Goal: Task Accomplishment & Management: Manage account settings

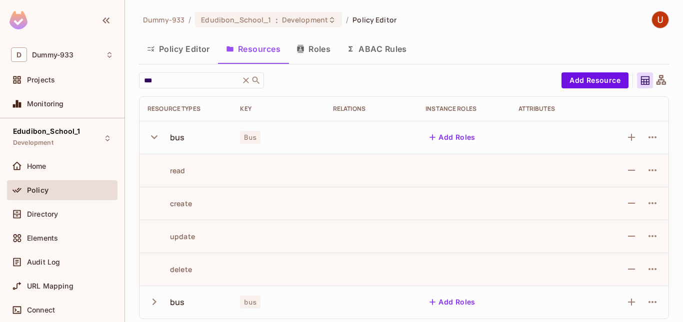
scroll to position [5, 0]
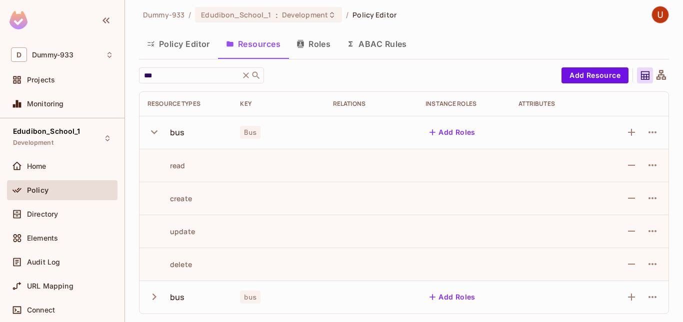
click at [159, 130] on icon "button" at bounding box center [153, 131] width 13 height 13
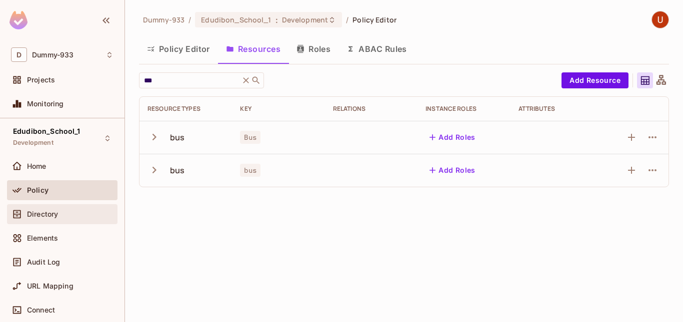
click at [30, 214] on span "Directory" at bounding box center [42, 214] width 31 height 8
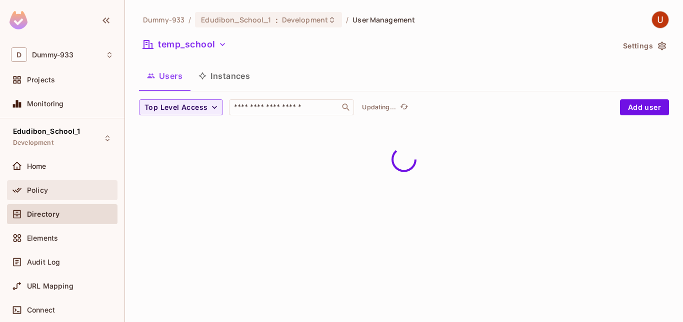
click at [31, 196] on div "Policy" at bounding box center [62, 190] width 110 height 20
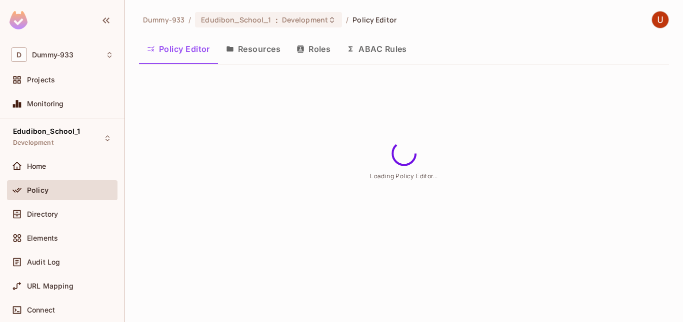
click at [243, 55] on button "Resources" at bounding box center [253, 48] width 70 height 25
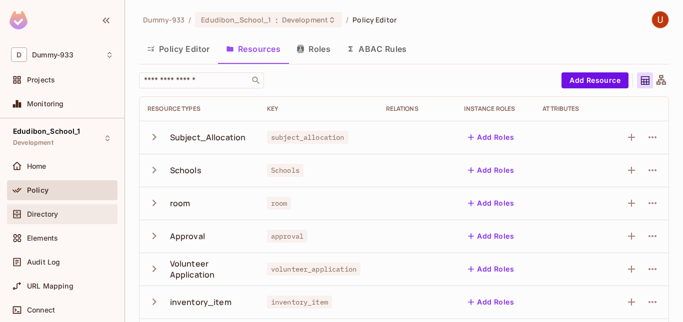
click at [35, 217] on span "Directory" at bounding box center [42, 214] width 31 height 8
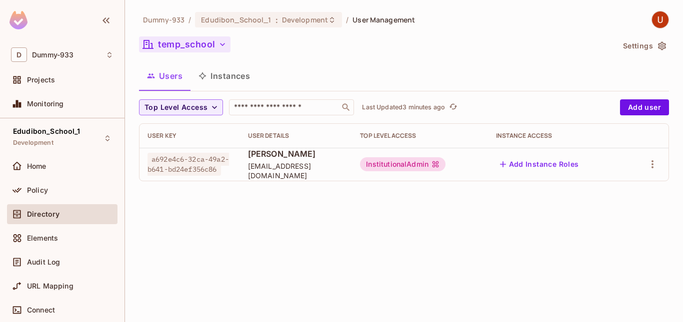
click at [220, 40] on icon "button" at bounding box center [222, 44] width 10 height 10
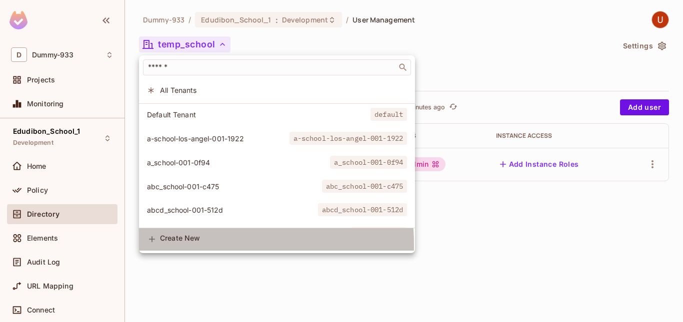
click at [202, 244] on div "Create New" at bounding box center [283, 239] width 247 height 10
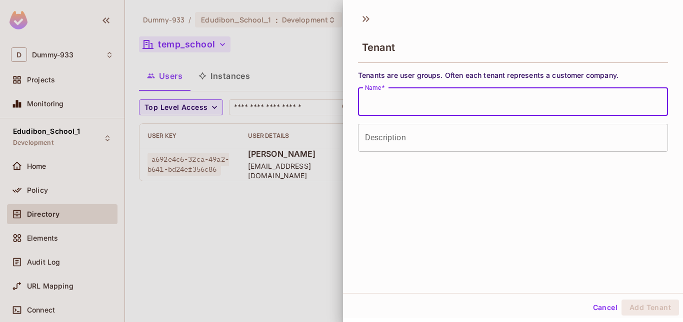
click at [392, 106] on input "Name   *" at bounding box center [513, 102] width 310 height 28
paste input "******"
type input "******"
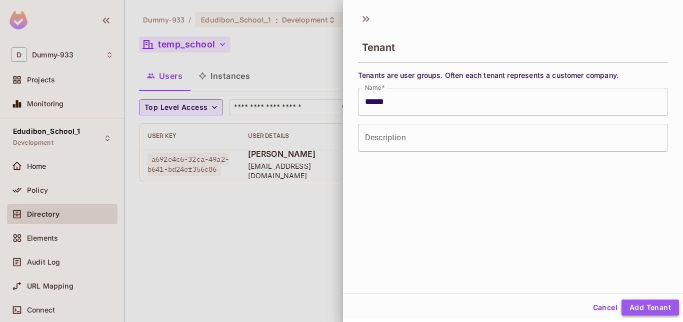
click at [639, 309] on button "Add Tenant" at bounding box center [649, 308] width 57 height 16
click at [632, 302] on button "Add Tenant" at bounding box center [649, 308] width 57 height 16
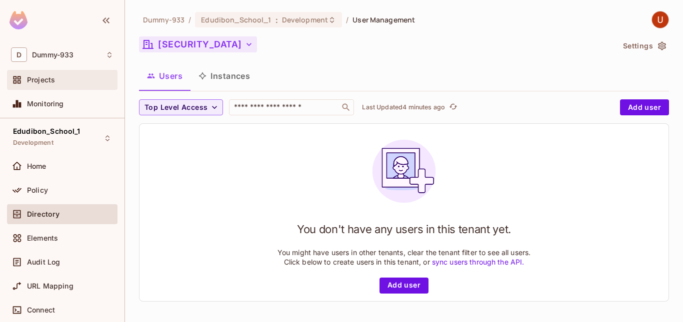
click at [47, 87] on div "Projects" at bounding box center [62, 80] width 110 height 20
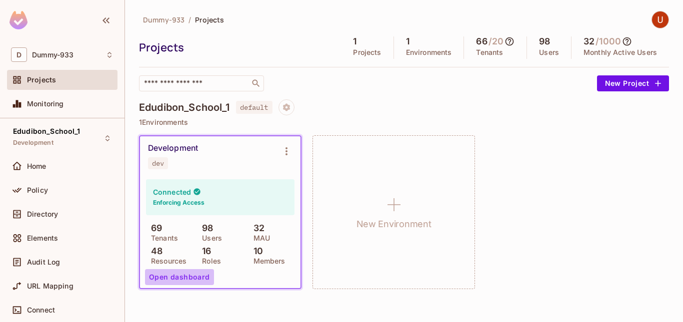
click at [191, 277] on button "Open dashboard" at bounding box center [179, 277] width 69 height 16
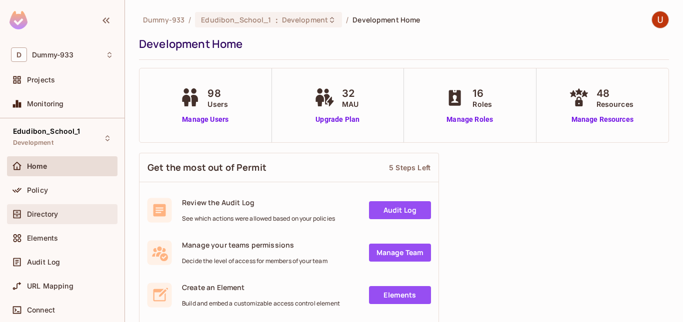
click at [46, 208] on div "Directory" at bounding box center [62, 214] width 102 height 12
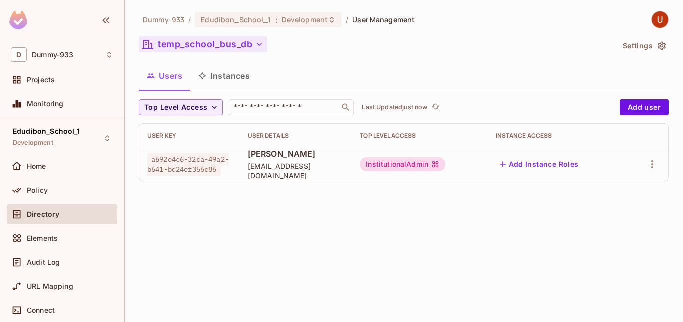
click at [260, 40] on icon "button" at bounding box center [259, 44] width 10 height 10
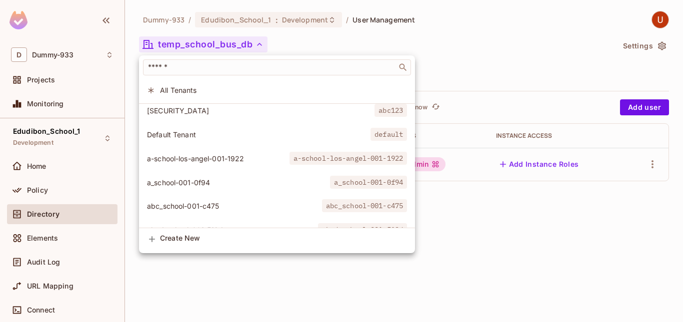
scroll to position [4, 0]
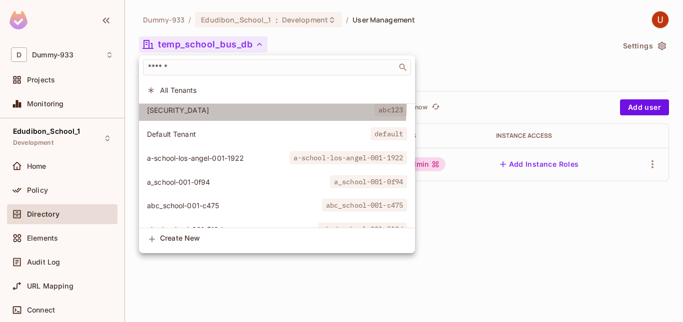
click at [150, 105] on span "ABC123" at bounding box center [260, 109] width 227 height 9
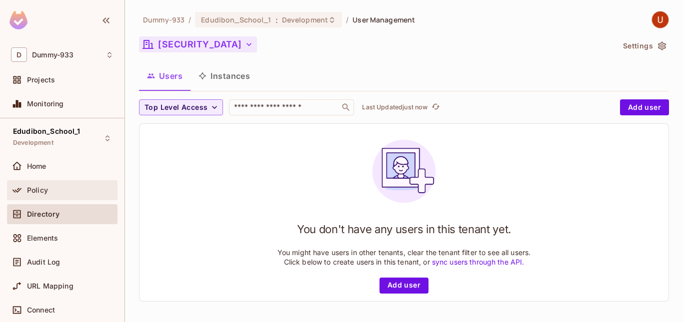
click at [33, 192] on span "Policy" at bounding box center [37, 190] width 21 height 8
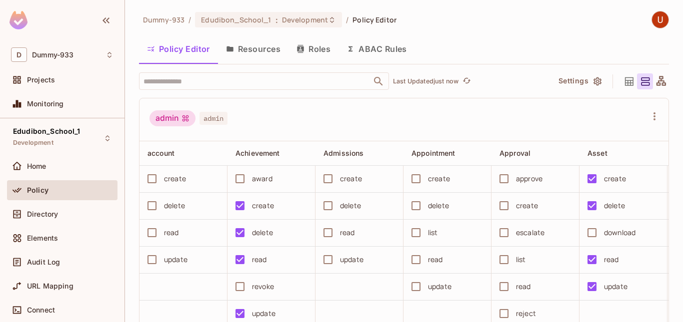
click at [320, 45] on button "Roles" at bounding box center [313, 48] width 50 height 25
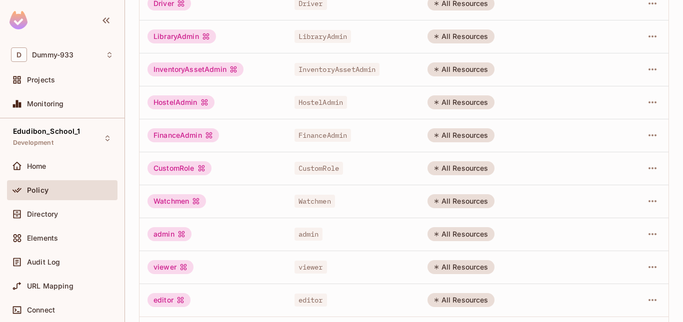
scroll to position [337, 0]
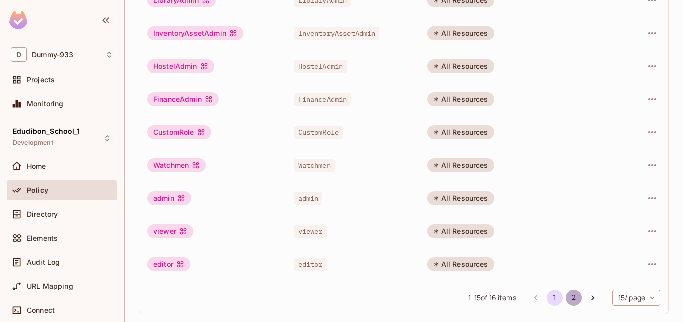
click at [566, 299] on button "2" at bounding box center [574, 298] width 16 height 16
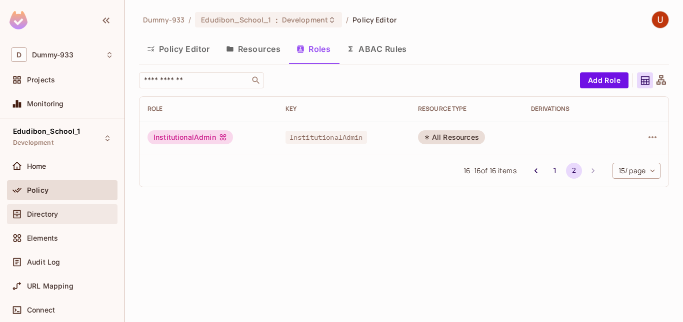
click at [53, 222] on div "Directory" at bounding box center [62, 214] width 110 height 20
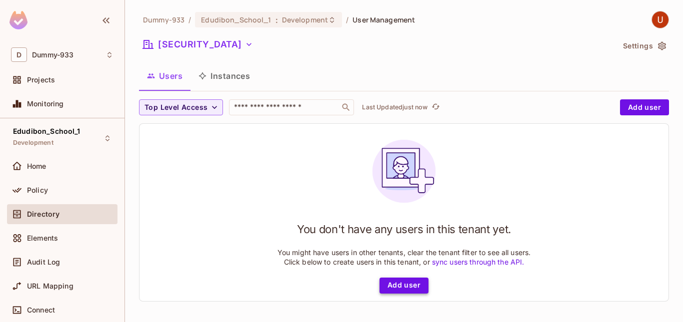
click at [394, 283] on button "Add user" at bounding box center [403, 286] width 49 height 16
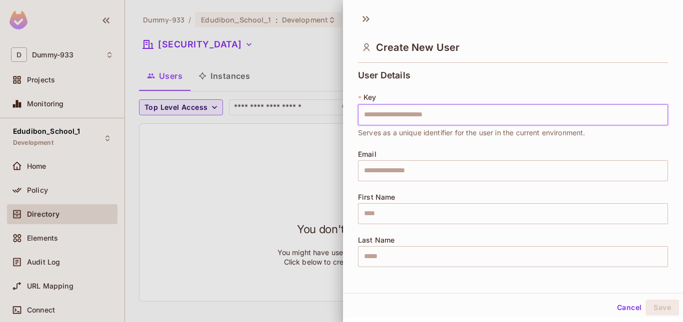
click at [382, 111] on input "text" at bounding box center [513, 114] width 310 height 21
type input "**********"
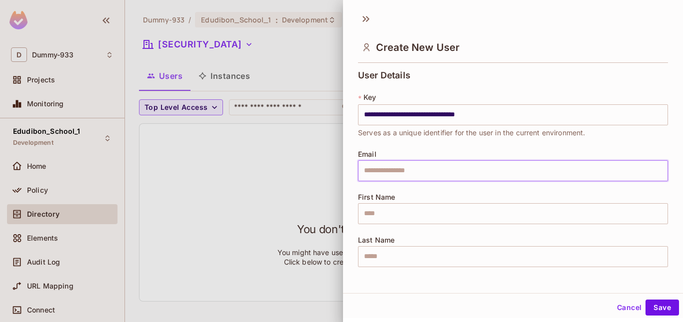
click at [388, 165] on input "text" at bounding box center [513, 170] width 310 height 21
type input "**********"
click at [377, 212] on input "text" at bounding box center [513, 213] width 310 height 21
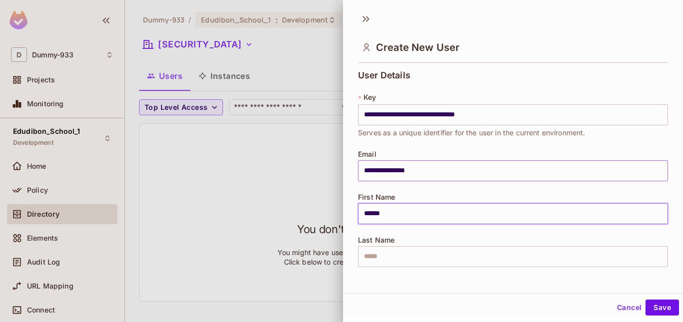
type input "******"
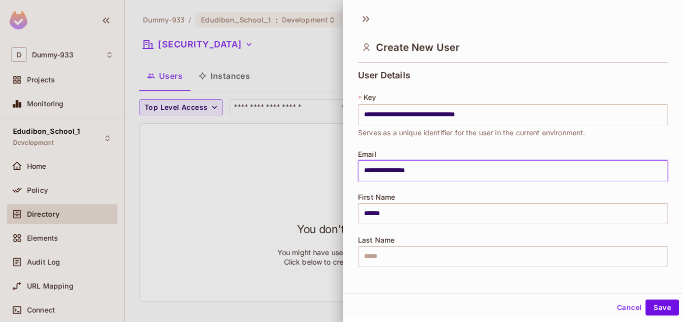
click at [389, 169] on input "**********" at bounding box center [513, 170] width 310 height 21
click at [376, 170] on input "**********" at bounding box center [513, 170] width 310 height 21
type input "**********"
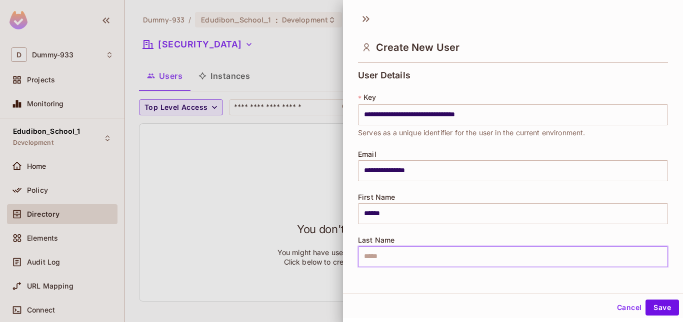
click at [407, 250] on input "text" at bounding box center [513, 256] width 310 height 21
type input "*****"
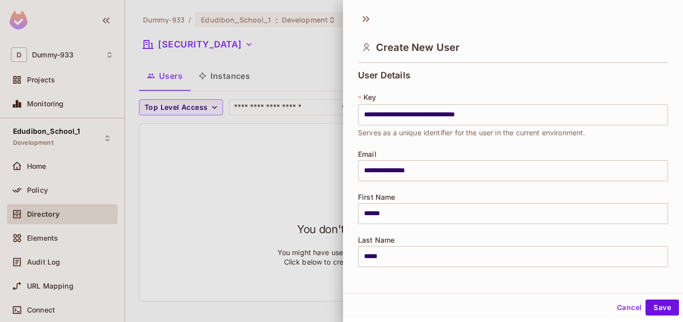
click at [434, 276] on div "**********" at bounding box center [513, 174] width 310 height 209
click at [648, 303] on button "Save" at bounding box center [661, 308] width 33 height 16
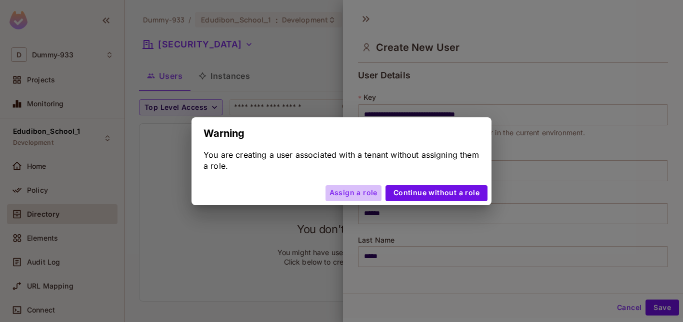
click at [360, 192] on button "Assign a role" at bounding box center [353, 193] width 56 height 16
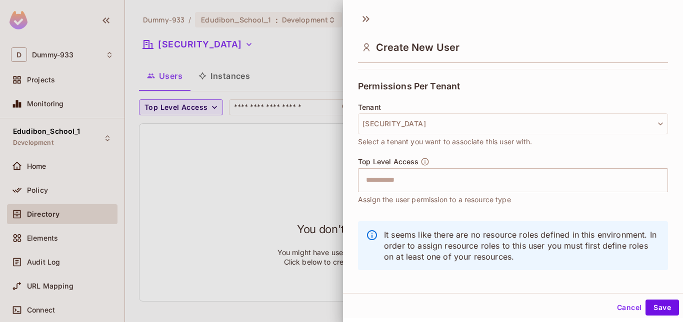
scroll to position [218, 0]
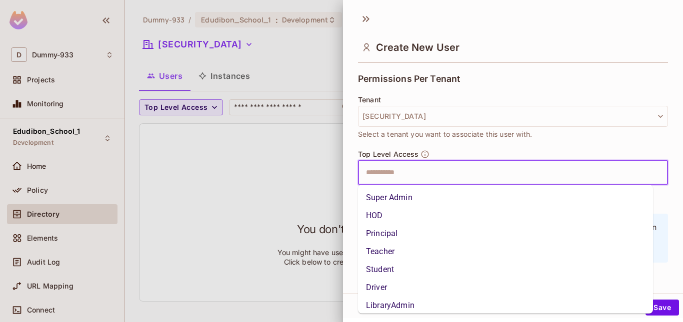
click at [397, 175] on input "text" at bounding box center [504, 173] width 288 height 20
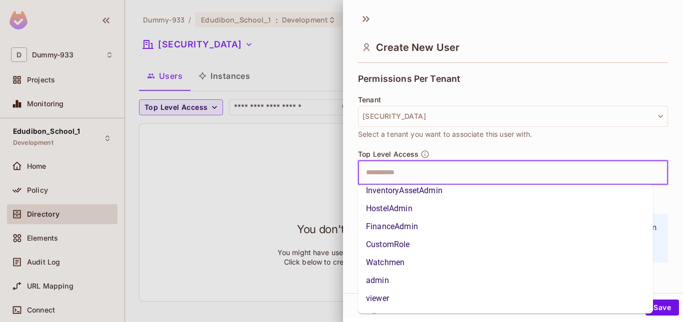
scroll to position [167, 0]
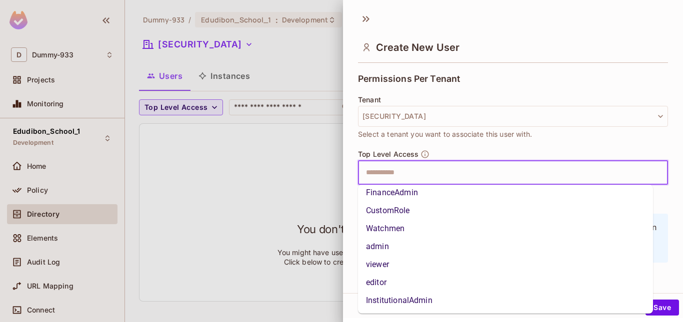
click at [404, 301] on li "InstitutionalAdmin" at bounding box center [505, 301] width 295 height 18
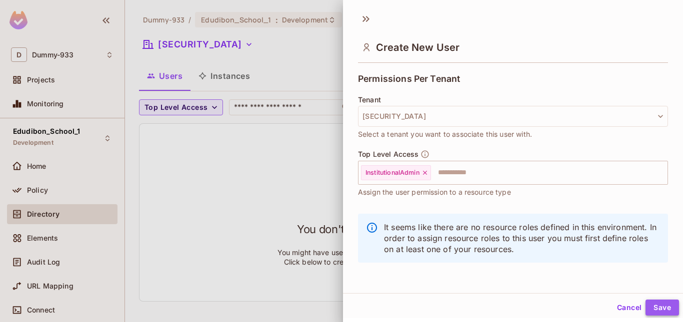
click at [653, 307] on button "Save" at bounding box center [661, 308] width 33 height 16
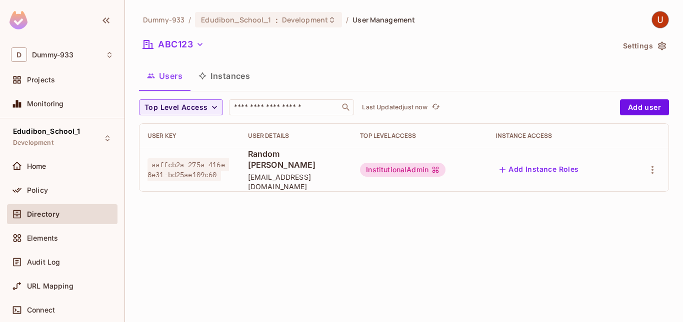
click at [310, 222] on div "Dummy-933 / Edudibon_School_1 : Development / User Management [SECURITY_DATA] S…" at bounding box center [404, 161] width 558 height 322
click at [37, 185] on div "Policy" at bounding box center [62, 190] width 102 height 12
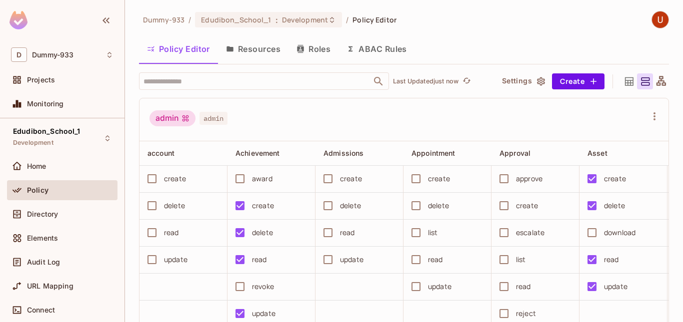
click at [257, 45] on button "Resources" at bounding box center [253, 48] width 70 height 25
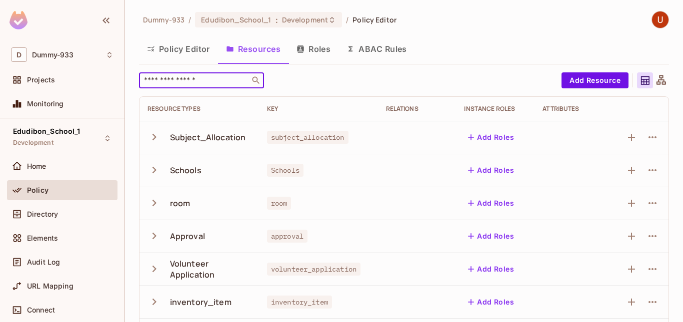
click at [177, 85] on input "text" at bounding box center [194, 80] width 105 height 10
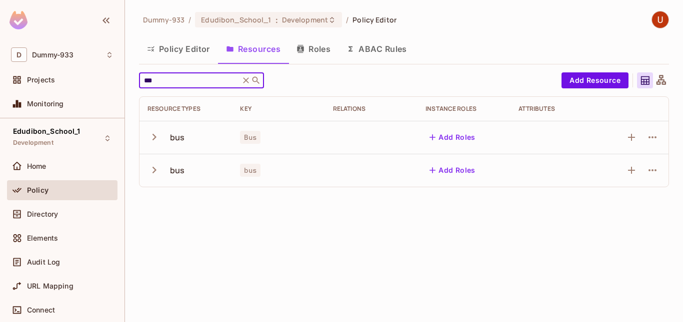
type input "***"
click at [156, 137] on icon "button" at bounding box center [153, 136] width 13 height 13
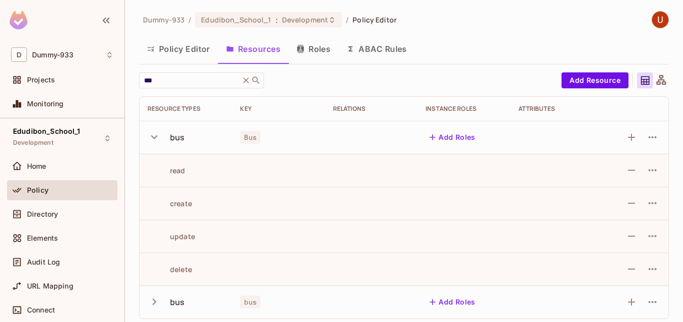
click at [157, 139] on icon "button" at bounding box center [153, 136] width 13 height 13
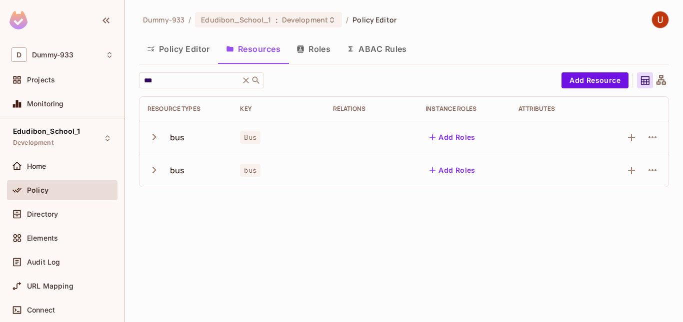
click at [158, 137] on icon "button" at bounding box center [153, 136] width 13 height 13
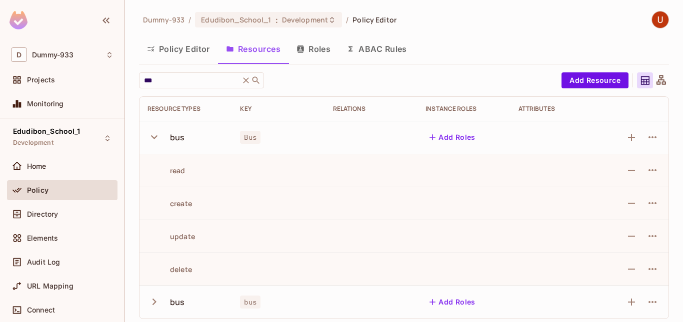
click at [158, 137] on icon "button" at bounding box center [153, 136] width 13 height 13
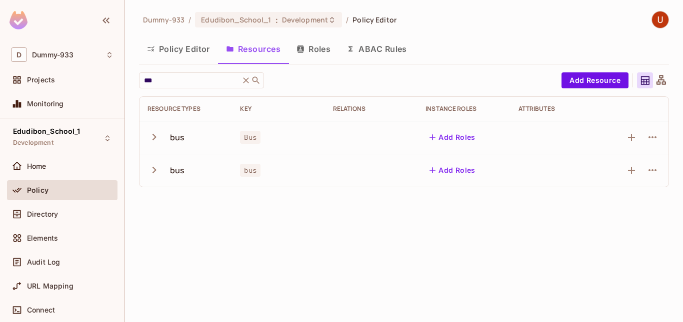
click at [170, 52] on button "Policy Editor" at bounding box center [178, 48] width 79 height 25
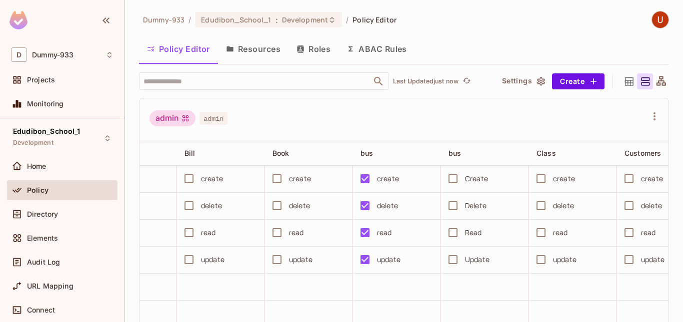
scroll to position [0, 727]
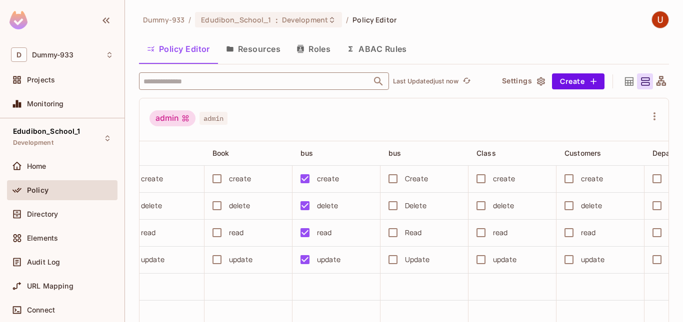
click at [177, 80] on input "text" at bounding box center [255, 80] width 228 height 17
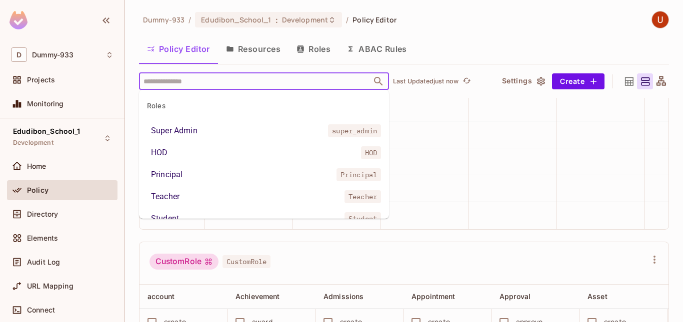
scroll to position [0, 787]
type input "****"
click at [204, 130] on div "InstitutionalAdmin" at bounding box center [184, 131] width 66 height 12
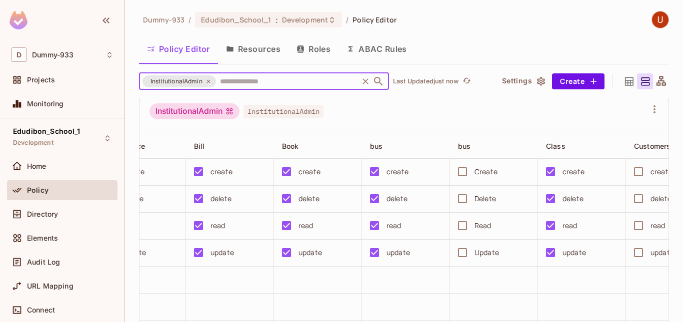
scroll to position [0, 716]
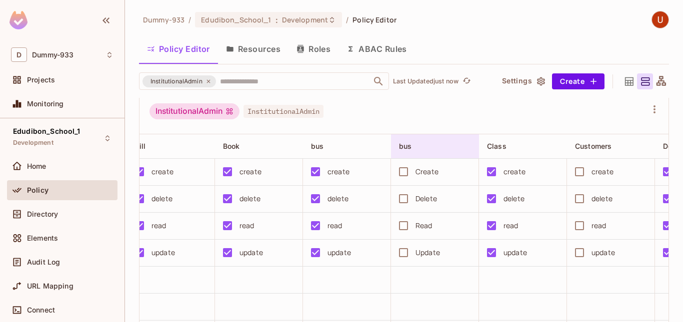
click at [401, 143] on span "bus" at bounding box center [405, 146] width 12 height 8
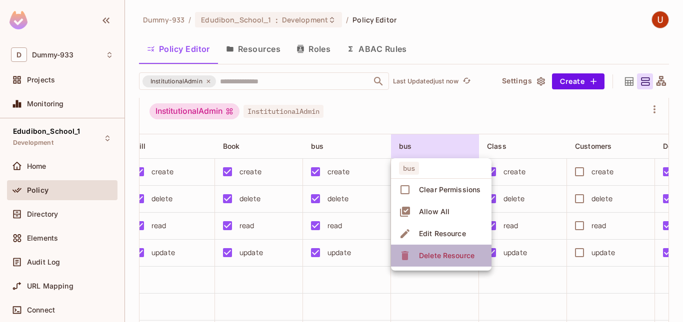
click at [426, 254] on div "Delete Resource" at bounding box center [446, 256] width 55 height 10
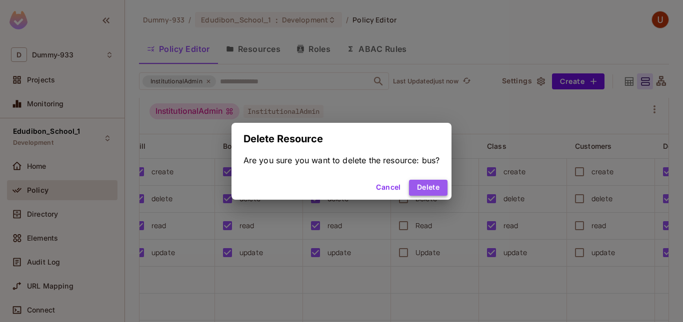
click at [423, 184] on button "Delete" at bounding box center [428, 188] width 38 height 16
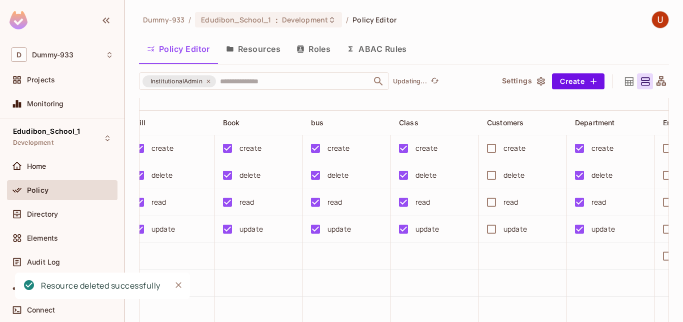
scroll to position [0, 0]
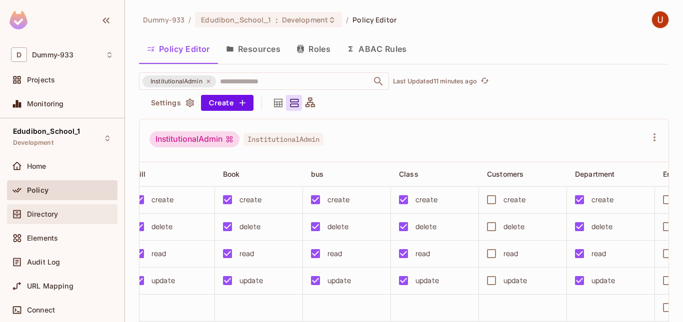
click at [50, 217] on span "Directory" at bounding box center [42, 214] width 31 height 8
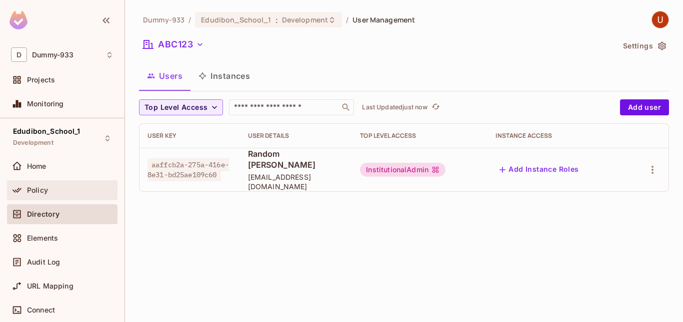
click at [44, 193] on span "Policy" at bounding box center [37, 190] width 21 height 8
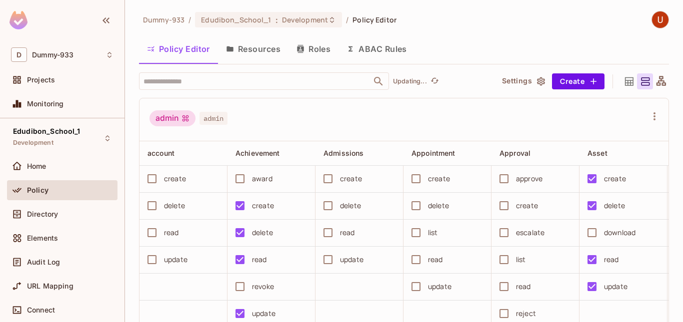
click at [281, 48] on button "Resources" at bounding box center [253, 48] width 70 height 25
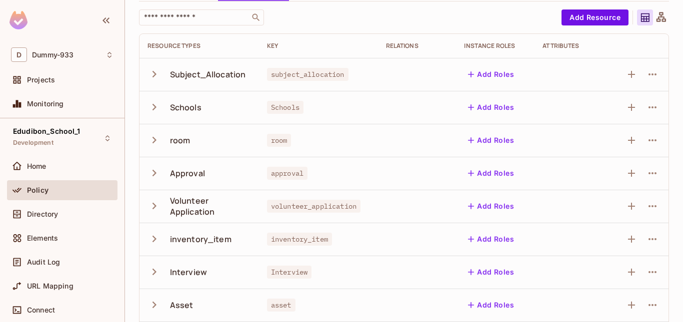
scroll to position [68, 0]
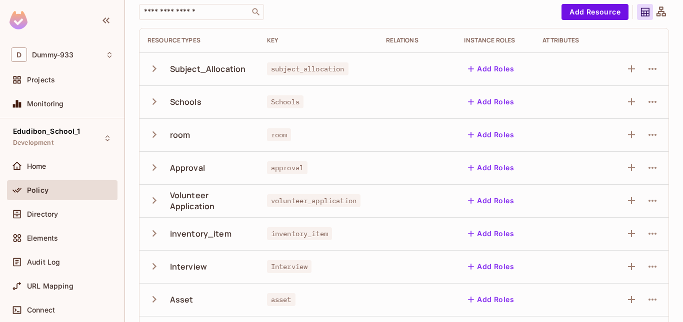
click at [151, 98] on icon "button" at bounding box center [153, 101] width 13 height 13
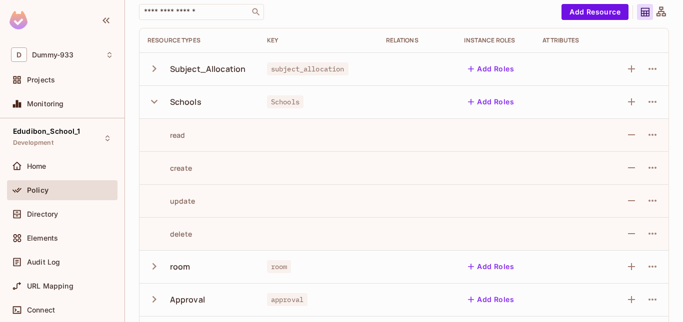
click at [151, 98] on icon "button" at bounding box center [153, 101] width 13 height 13
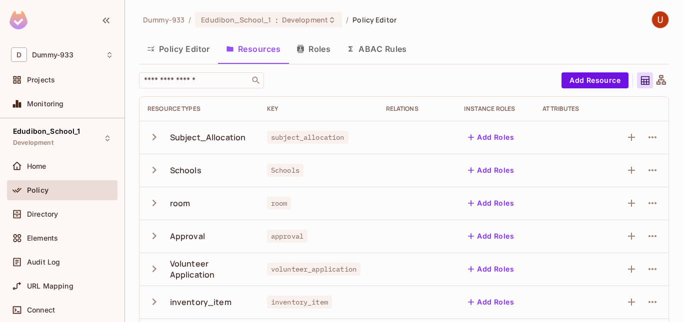
scroll to position [335, 0]
